Goal: Transaction & Acquisition: Purchase product/service

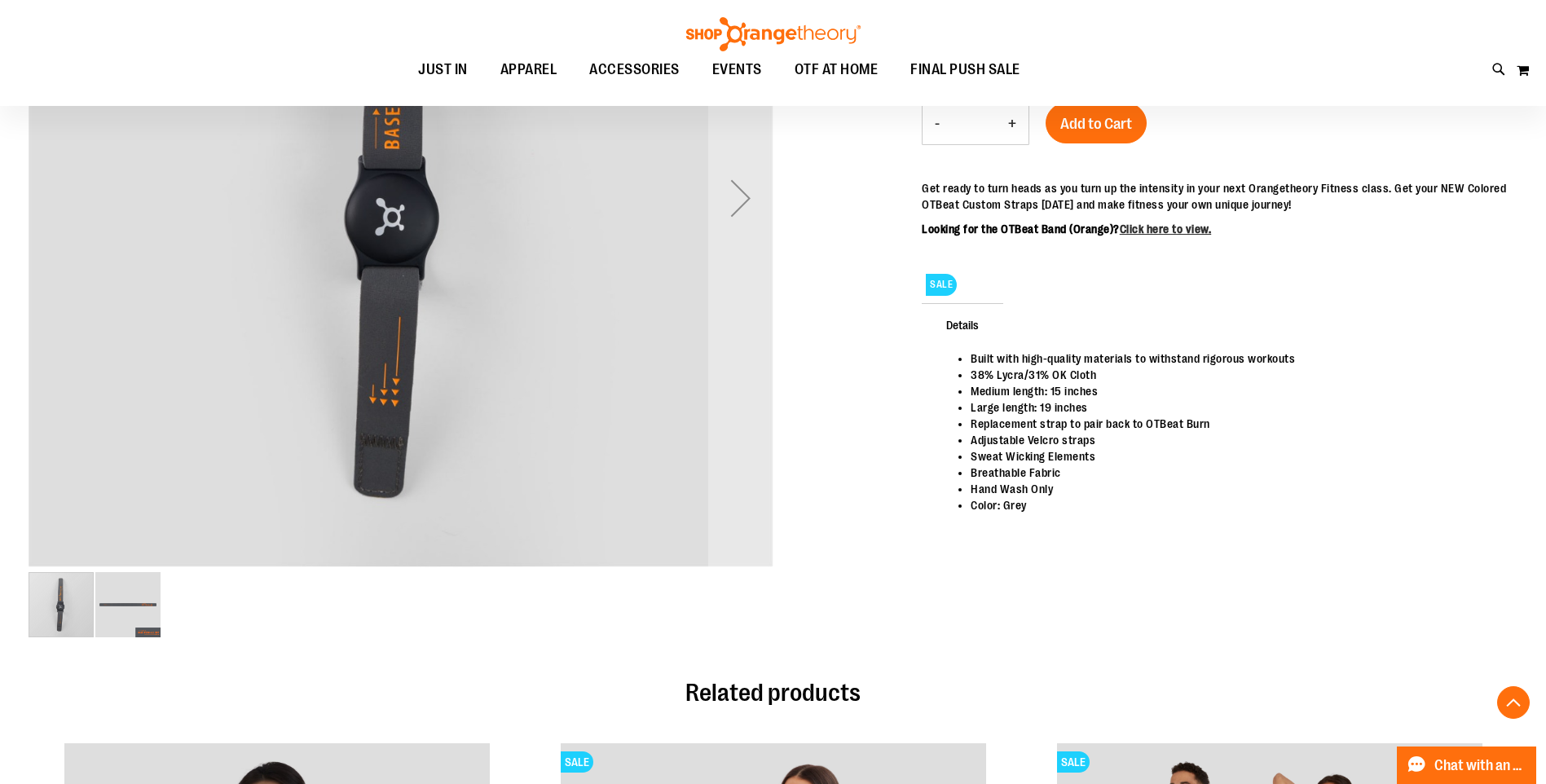
scroll to position [433, 0]
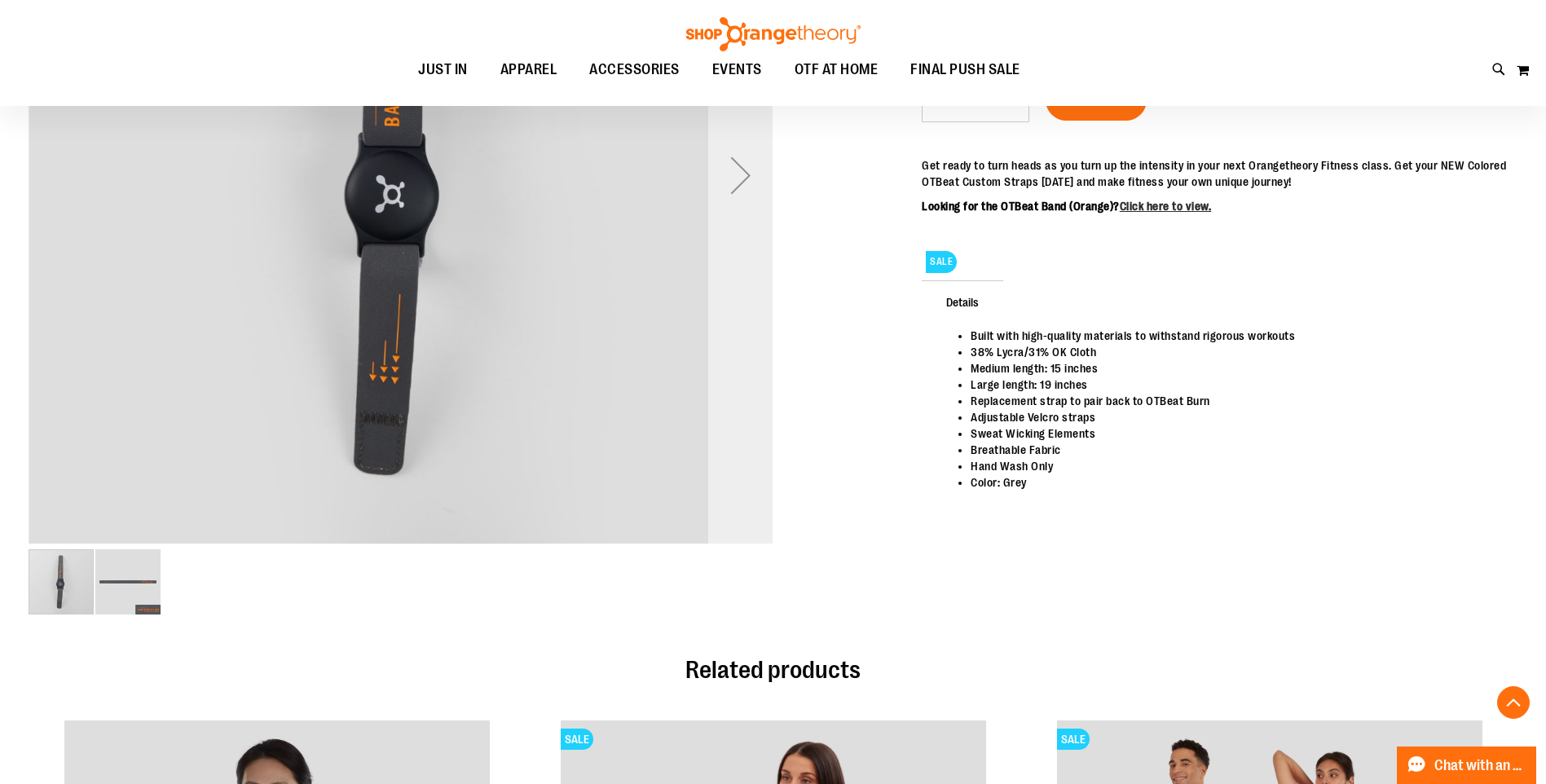
click at [754, 170] on div "Next" at bounding box center [741, 175] width 65 height 65
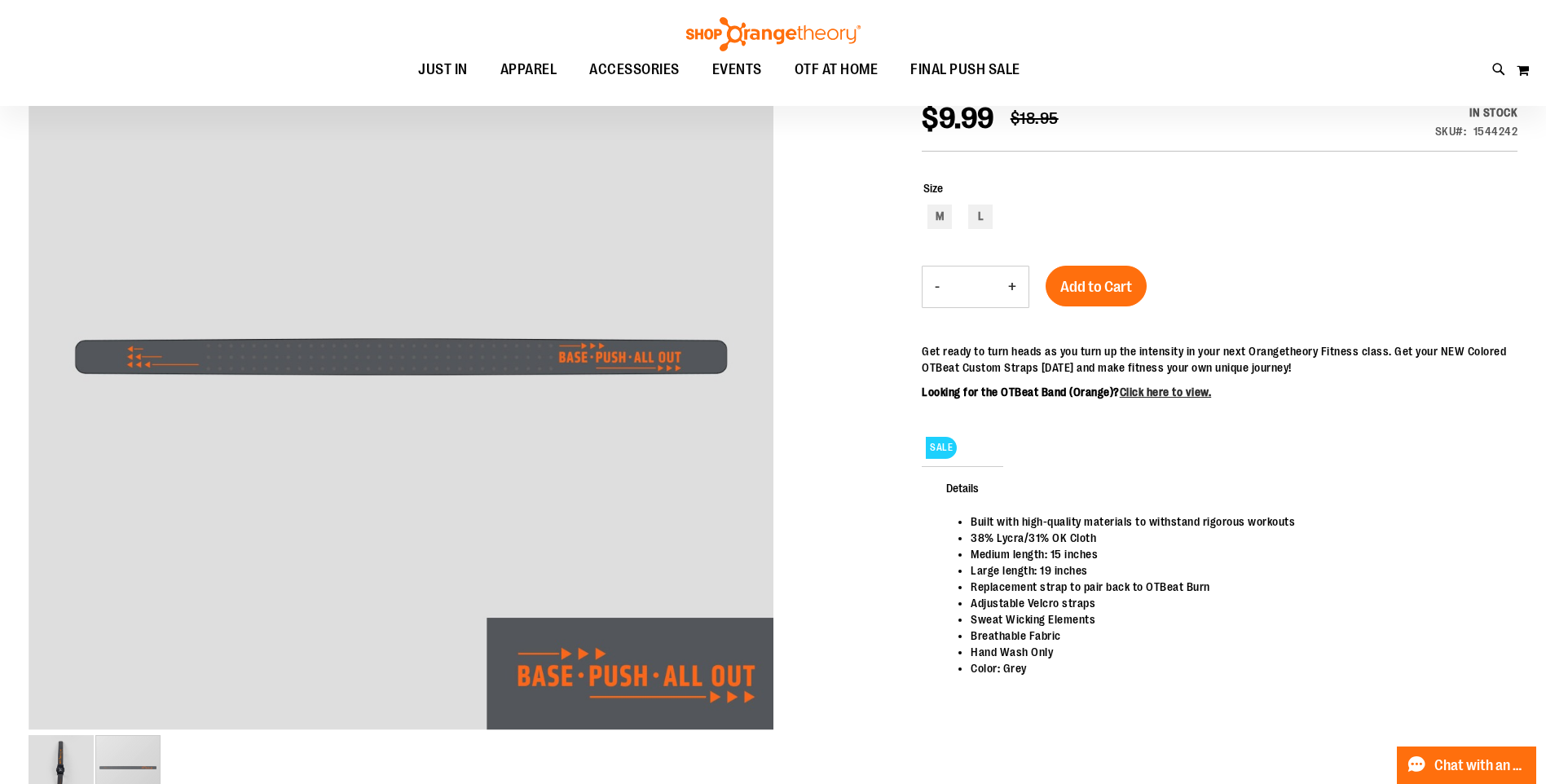
scroll to position [216, 0]
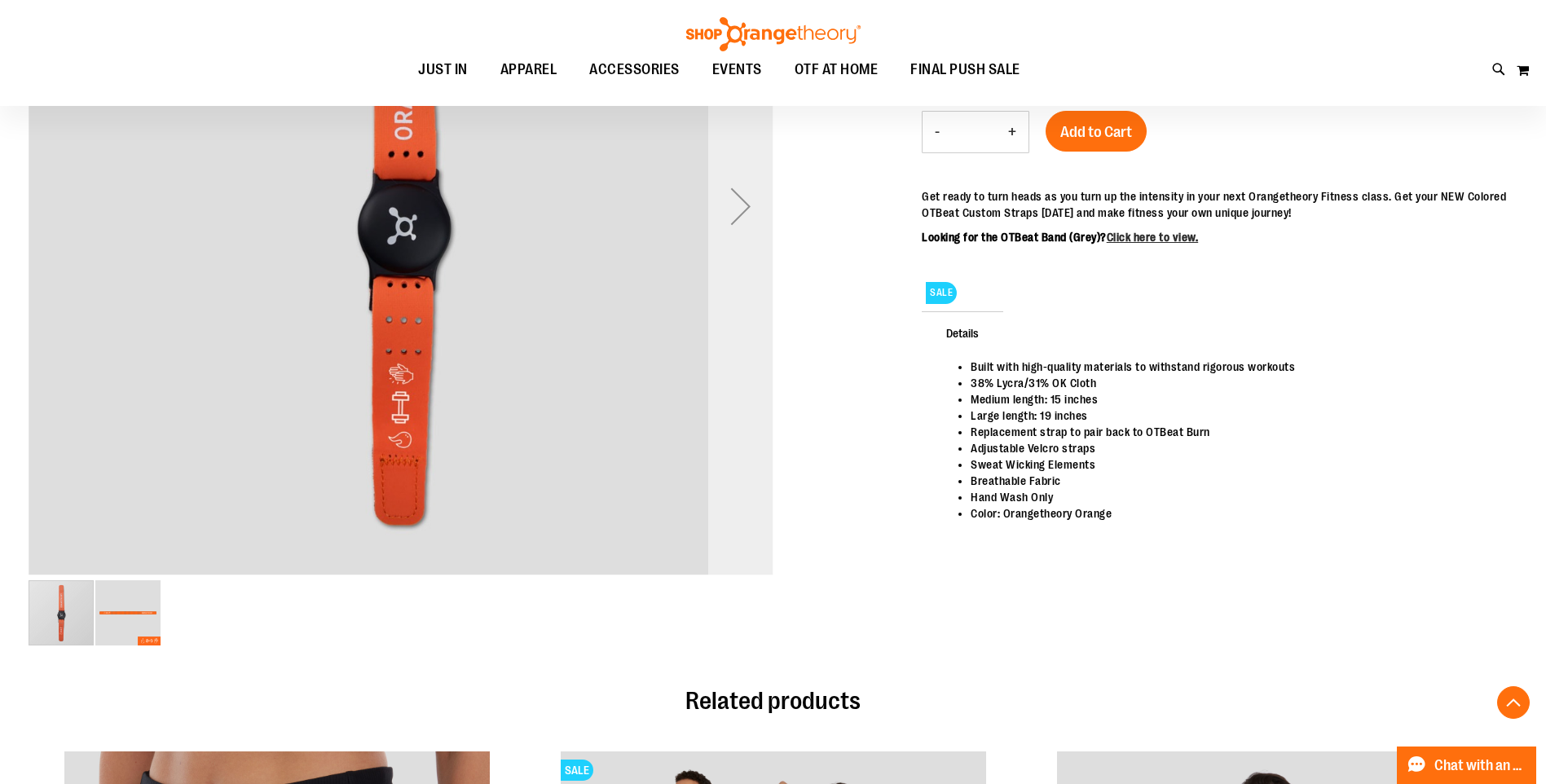
scroll to position [433, 0]
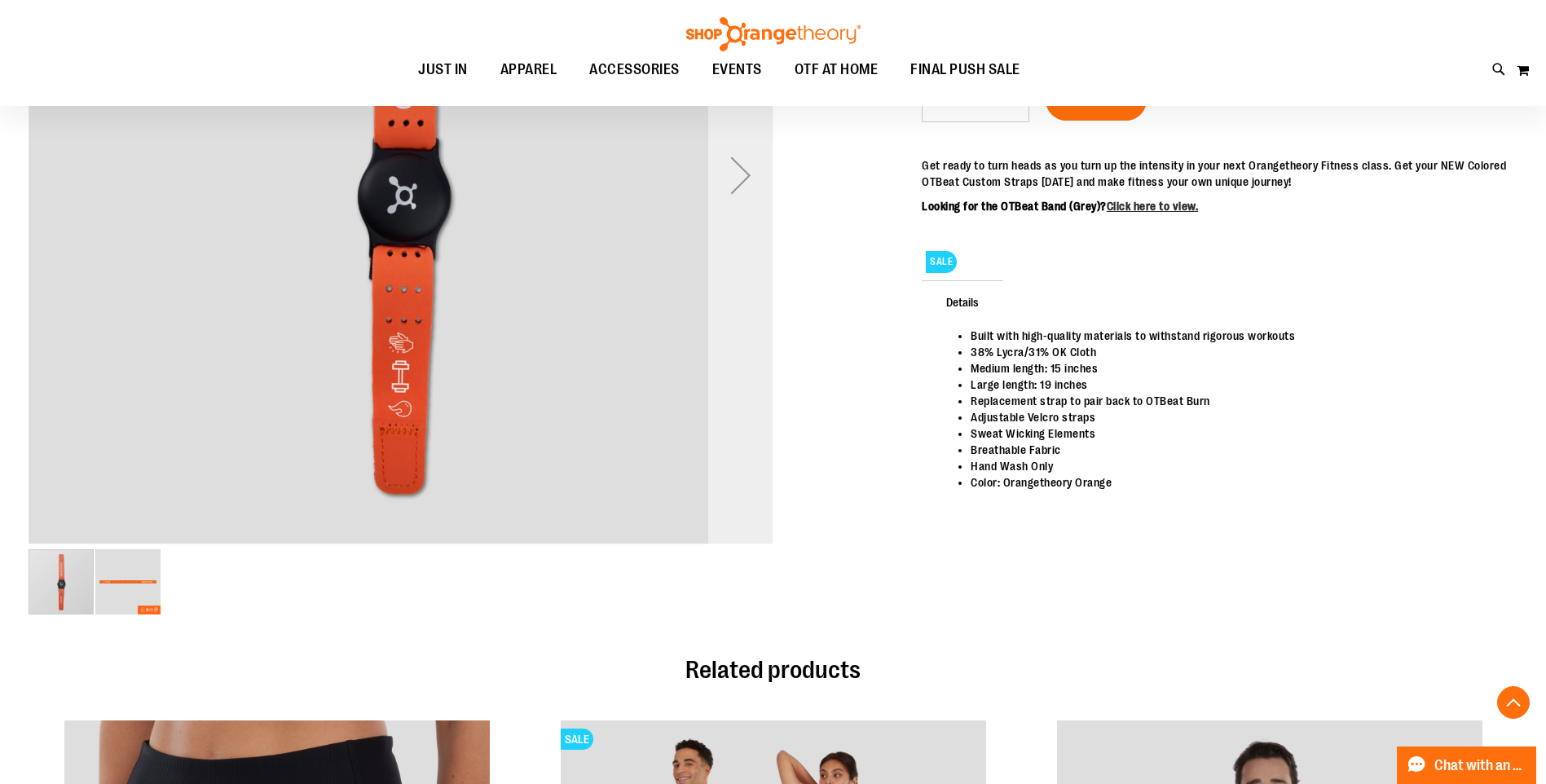
click at [754, 192] on div "Next" at bounding box center [741, 175] width 65 height 65
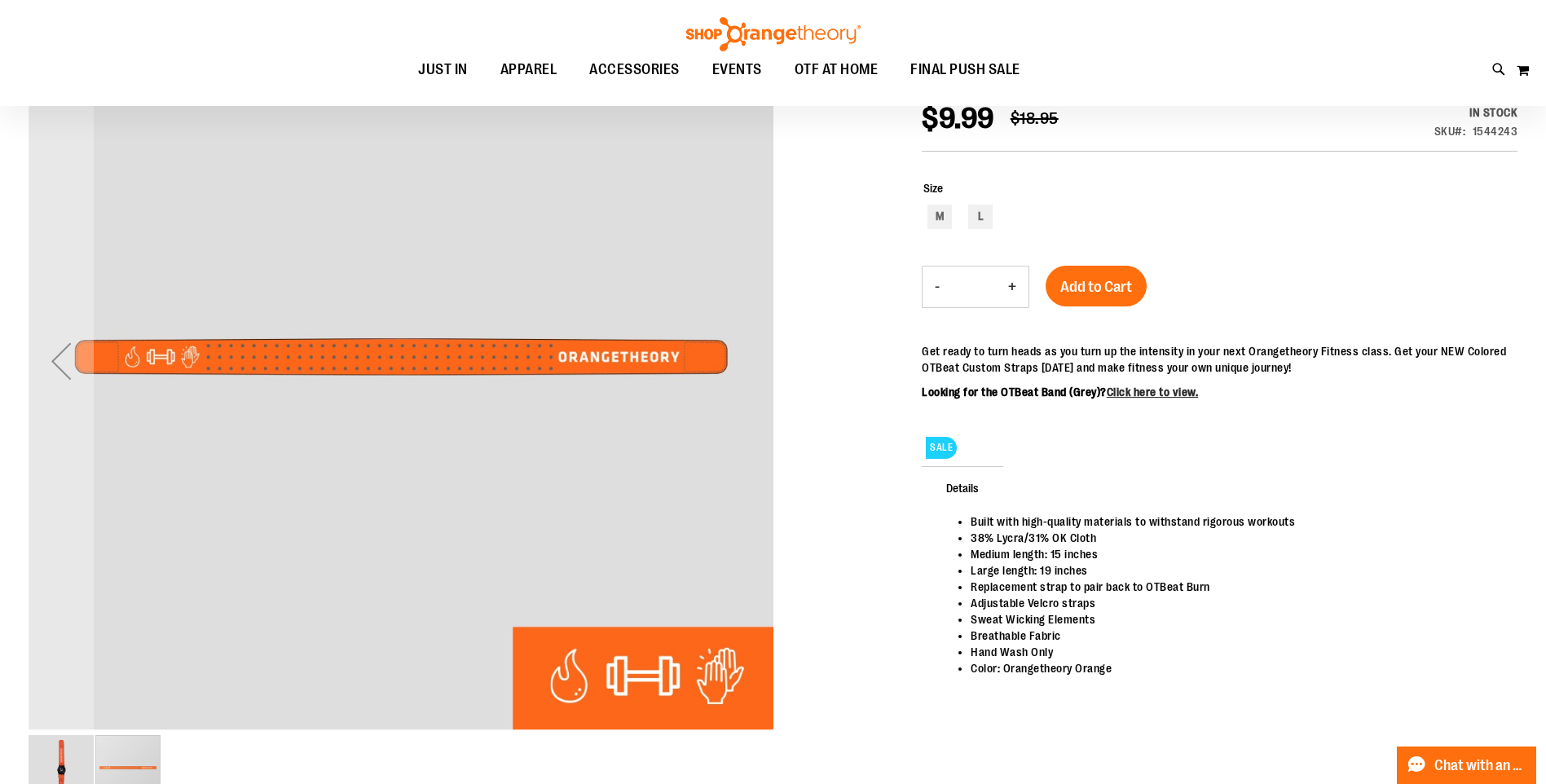
scroll to position [216, 0]
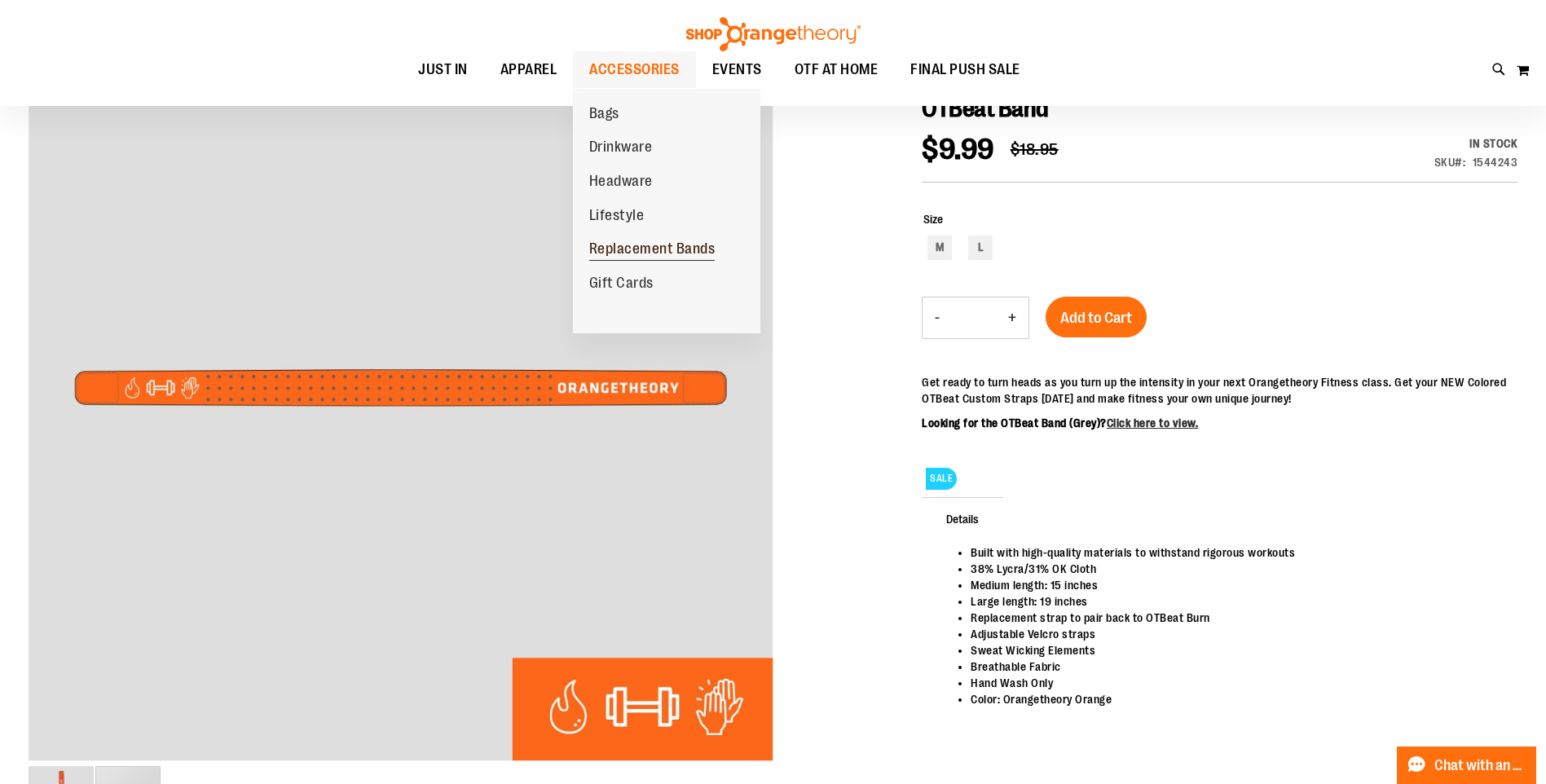
click at [682, 244] on span "Replacement Bands" at bounding box center [652, 250] width 126 height 20
